Goal: Transaction & Acquisition: Subscribe to service/newsletter

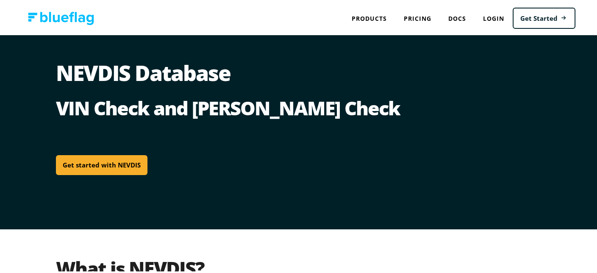
click at [105, 158] on link "Get started with NEVDIS" at bounding box center [102, 164] width 92 height 20
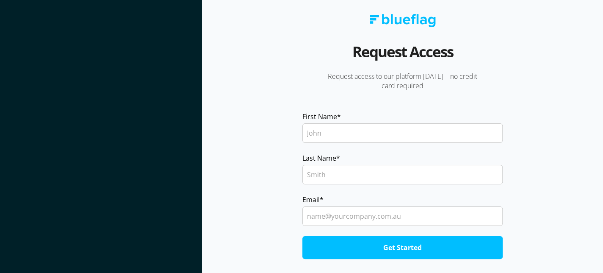
click at [337, 128] on input "First Name *" at bounding box center [402, 132] width 200 height 19
type input "Jordan"
type input "[PERSON_NAME]"
type input "[EMAIL_ADDRESS][DOMAIN_NAME]"
click at [356, 237] on input "Get Started" at bounding box center [402, 247] width 200 height 23
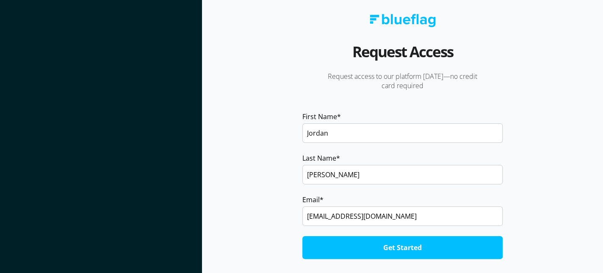
click at [356, 241] on input "Get Started" at bounding box center [402, 247] width 200 height 23
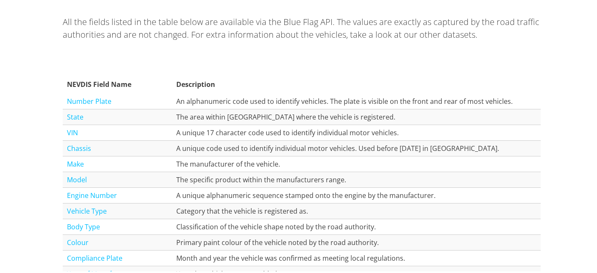
scroll to position [1008, 0]
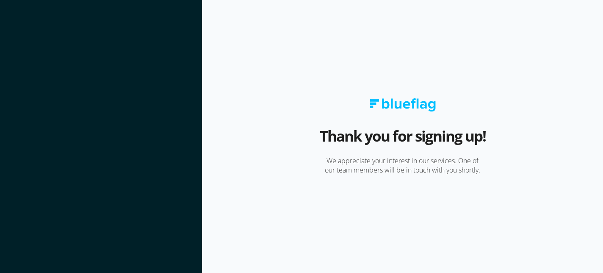
click at [381, 111] on img at bounding box center [403, 104] width 66 height 13
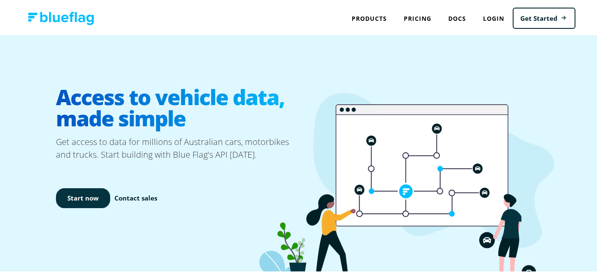
click at [77, 191] on link "Start now" at bounding box center [83, 197] width 54 height 20
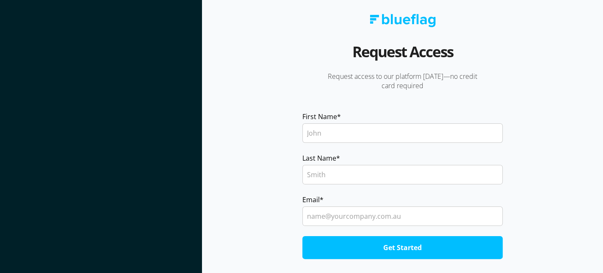
click at [136, 95] on section at bounding box center [101, 136] width 202 height 273
click at [315, 59] on div "Request Access Request access to our platform today—no credit card required Fir…" at bounding box center [402, 136] width 200 height 245
click at [116, 72] on section at bounding box center [101, 136] width 202 height 273
click at [0, 114] on section at bounding box center [101, 136] width 202 height 273
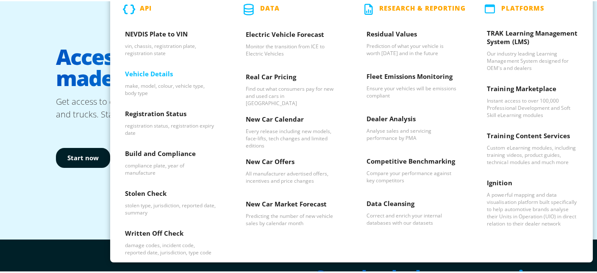
scroll to position [42, 0]
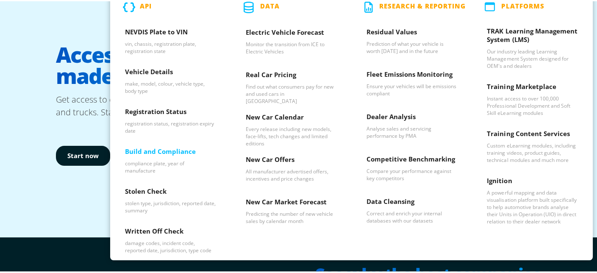
click at [169, 151] on h3 "Build and Compliance" at bounding box center [170, 152] width 91 height 13
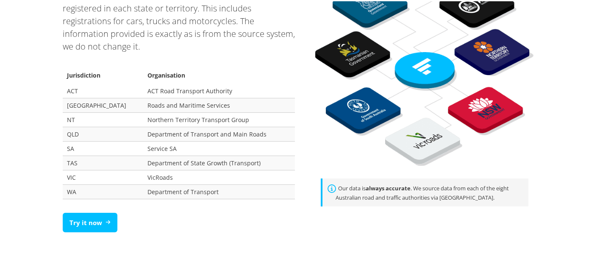
scroll to position [593, 0]
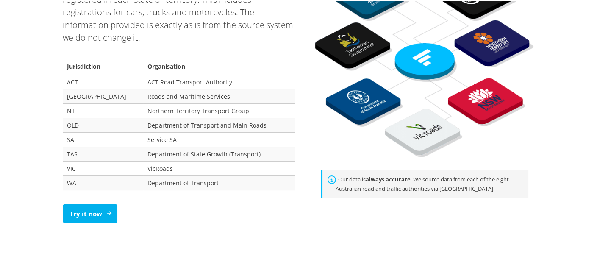
click at [107, 209] on icon at bounding box center [109, 211] width 5 height 5
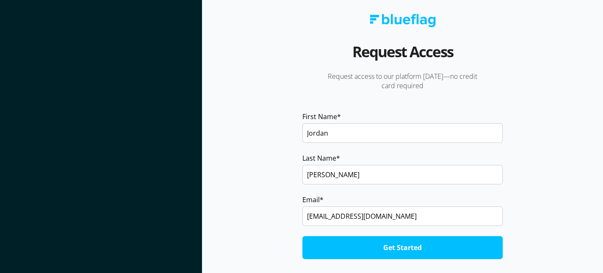
click at [106, 208] on section at bounding box center [101, 136] width 202 height 273
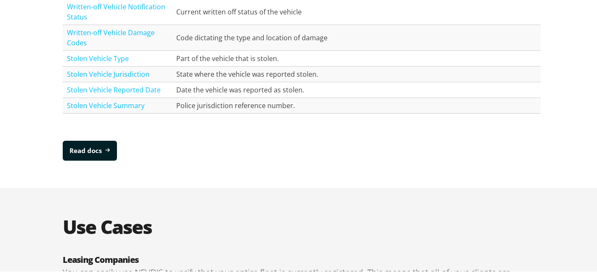
scroll to position [1229, 0]
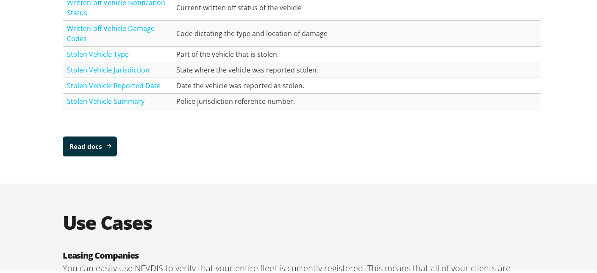
click at [89, 144] on link "Read docs" at bounding box center [90, 145] width 54 height 20
